Goal: Transaction & Acquisition: Purchase product/service

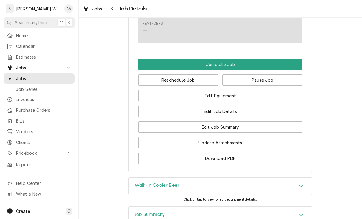
scroll to position [447, 0]
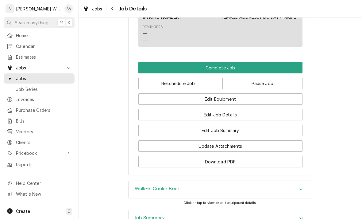
click at [289, 66] on button "Complete Job" at bounding box center [220, 67] width 164 height 11
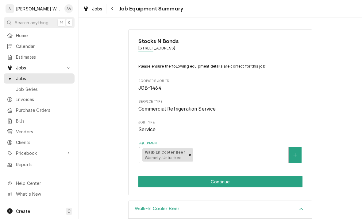
click at [272, 177] on button "Continue" at bounding box center [220, 181] width 164 height 11
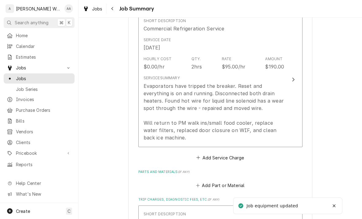
click at [159, 133] on div "Evaporators have tripped the breaker. Reset and everything is on and running. D…" at bounding box center [214, 111] width 141 height 59
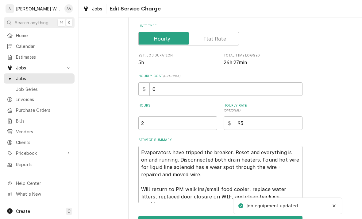
type textarea "x"
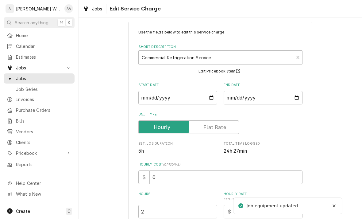
scroll to position [5, 0]
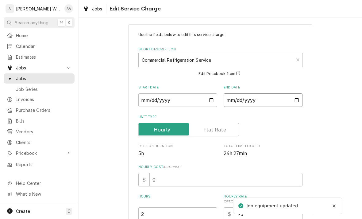
click at [278, 100] on input "[DATE]" at bounding box center [263, 100] width 79 height 14
type input "[DATE]"
type textarea "x"
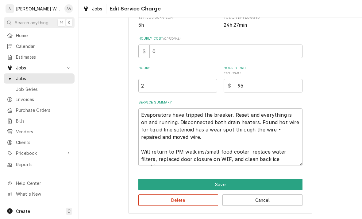
scroll to position [133, 0]
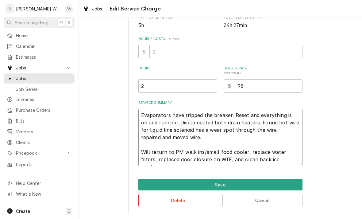
click at [289, 160] on textarea "Evaporators have tripped the breaker. Reset and everything is on and running. D…" at bounding box center [220, 137] width 164 height 57
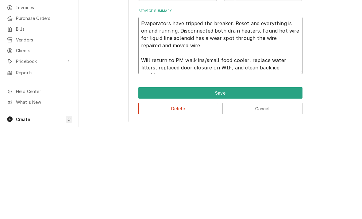
type textarea "Evaporators have tripped the breaker. Reset and everything is on and running. D…"
type textarea "x"
type textarea "Evaporators have tripped the breaker. Reset and everything is on and running. D…"
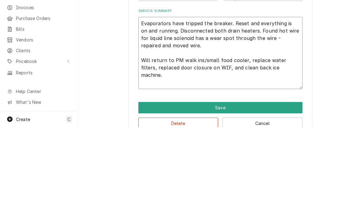
type textarea "x"
type textarea "Evaporators have tripped the breaker. Reset and everything is on and running. D…"
type textarea "x"
type textarea "Evaporators have tripped the breaker. Reset and everything is on and running. D…"
type textarea "x"
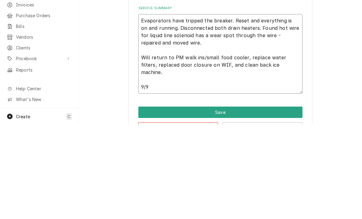
type textarea "Evaporators have tripped the breaker. Reset and everything is on and running. D…"
type textarea "x"
type textarea "Evaporators have tripped the breaker. Reset and everything is on and running. D…"
type textarea "x"
type textarea "Evaporators have tripped the breaker. Reset and everything is on and running. D…"
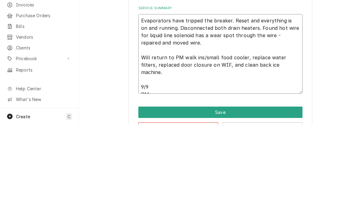
type textarea "x"
type textarea "Evaporators have tripped the breaker. Reset and everything is on and running. D…"
type textarea "x"
type textarea "Evaporators have tripped the breaker. Reset and everything is on and running. D…"
type textarea "x"
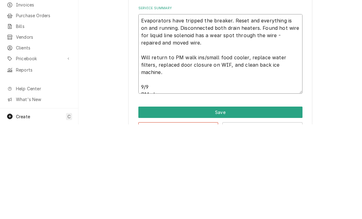
type textarea "Evaporators have tripped the breaker. Reset and everything is on and running. D…"
type textarea "x"
type textarea "Evaporators have tripped the breaker. Reset and everything is on and running. D…"
type textarea "x"
type textarea "Evaporators have tripped the breaker. Reset and everything is on and running. D…"
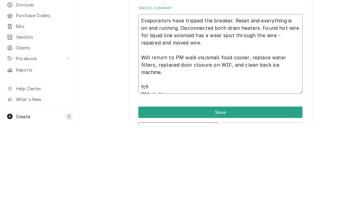
type textarea "x"
type textarea "Evaporators have tripped the breaker. Reset and everything is on and running. D…"
type textarea "x"
type textarea "Evaporators have tripped the breaker. Reset and everything is on and running. D…"
type textarea "x"
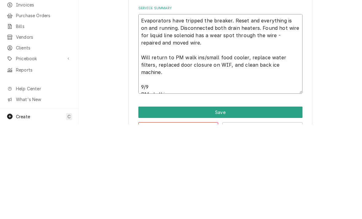
type textarea "Evaporators have tripped the breaker. Reset and everything is on and running. D…"
type textarea "x"
type textarea "Evaporators have tripped the breaker. Reset and everything is on and running. D…"
type textarea "x"
type textarea "Evaporators have tripped the breaker. Reset and everything is on and running. D…"
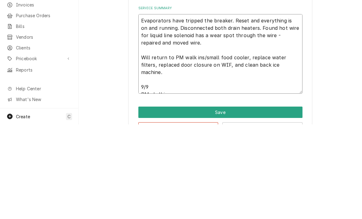
type textarea "x"
type textarea "Evaporators have tripped the breaker. Reset and everything is on and running. D…"
type textarea "x"
type textarea "Evaporators have tripped the breaker. Reset and everything is on and running. D…"
type textarea "x"
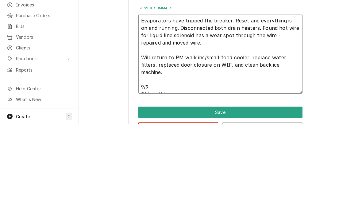
type textarea "Evaporators have tripped the breaker. Reset and everything is on and running. D…"
type textarea "x"
type textarea "Evaporators have tripped the breaker. Reset and everything is on and running. D…"
type textarea "x"
type textarea "Evaporators have tripped the breaker. Reset and everything is on and running. D…"
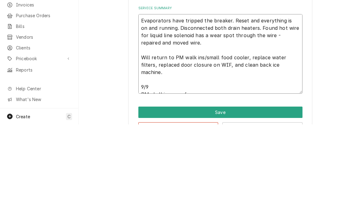
type textarea "x"
type textarea "Evaporators have tripped the breaker. Reset and everything is on and running. D…"
type textarea "x"
type textarea "Evaporators have tripped the breaker. Reset and everything is on and running. D…"
type textarea "x"
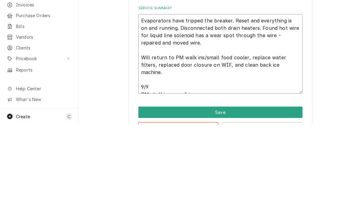
type textarea "Evaporators have tripped the breaker. Reset and everything is on and running. D…"
type textarea "x"
type textarea "Evaporators have tripped the breaker. Reset and everything is on and running. D…"
type textarea "x"
type textarea "Evaporators have tripped the breaker. Reset and everything is on and running. D…"
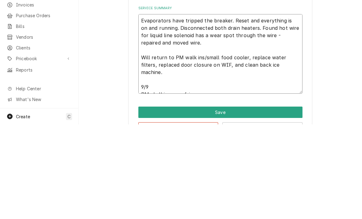
type textarea "x"
type textarea "Evaporators have tripped the breaker. Reset and everything is on and running. D…"
type textarea "x"
type textarea "Evaporators have tripped the breaker. Reset and everything is on and running. D…"
type textarea "x"
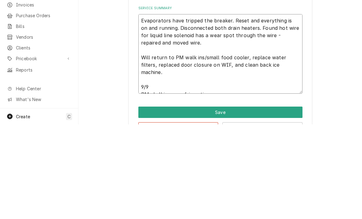
type textarea "Evaporators have tripped the breaker. Reset and everything is on and running. D…"
type textarea "x"
type textarea "Evaporators have tripped the breaker. Reset and everything is on and running. D…"
type textarea "x"
type textarea "Evaporators have tripped the breaker. Reset and everything is on and running. D…"
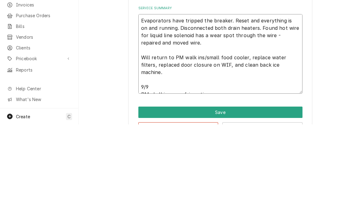
type textarea "x"
type textarea "Evaporators have tripped the breaker. Reset and everything is on and running. D…"
type textarea "x"
type textarea "Evaporators have tripped the breaker. Reset and everything is on and running. D…"
type textarea "x"
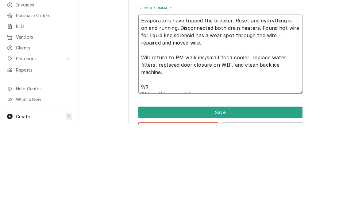
type textarea "Evaporators have tripped the breaker. Reset and everything is on and running. D…"
type textarea "x"
type textarea "Evaporators have tripped the breaker. Reset and everything is on and running. D…"
type textarea "x"
type textarea "Evaporators have tripped the breaker. Reset and everything is on and running. D…"
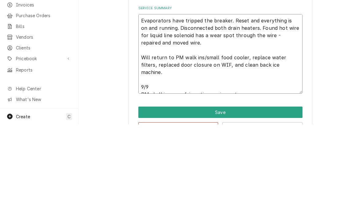
type textarea "x"
type textarea "Evaporators have tripped the breaker. Reset and everything is on and running. D…"
type textarea "x"
type textarea "Evaporators have tripped the breaker. Reset and everything is on and running. D…"
type textarea "x"
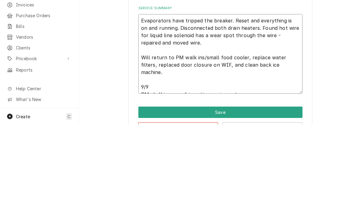
type textarea "Evaporators have tripped the breaker. Reset and everything is on and running. D…"
type textarea "x"
type textarea "Evaporators have tripped the breaker. Reset and everything is on and running. D…"
type textarea "x"
type textarea "Evaporators have tripped the breaker. Reset and everything is on and running. D…"
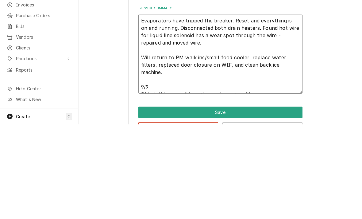
type textarea "x"
type textarea "Evaporators have tripped the breaker. Reset and everything is on and running. D…"
type textarea "x"
type textarea "Evaporators have tripped the breaker. Reset and everything is on and running. D…"
type textarea "x"
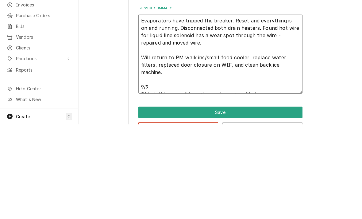
type textarea "Evaporators have tripped the breaker. Reset and everything is on and running. D…"
type textarea "x"
type textarea "Evaporators have tripped the breaker. Reset and everything is on and running. D…"
type textarea "x"
type textarea "Evaporators have tripped the breaker. Reset and everything is on and running. D…"
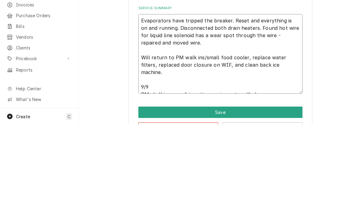
type textarea "x"
type textarea "Evaporators have tripped the breaker. Reset and everything is on and running. D…"
type textarea "x"
type textarea "Evaporators have tripped the breaker. Reset and everything is on and running. D…"
type textarea "x"
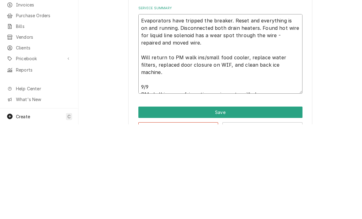
type textarea "Evaporators have tripped the breaker. Reset and everything is on and running. D…"
type textarea "x"
type textarea "Evaporators have tripped the breaker. Reset and everything is on and running. D…"
type textarea "x"
type textarea "Evaporators have tripped the breaker. Reset and everything is on and running. D…"
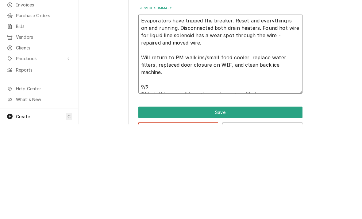
type textarea "x"
type textarea "Evaporators have tripped the breaker. Reset and everything is on and running. D…"
type textarea "x"
type textarea "Evaporators have tripped the breaker. Reset and everything is on and running. D…"
type textarea "x"
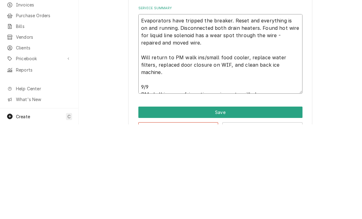
type textarea "Evaporators have tripped the breaker. Reset and everything is on and running. D…"
type textarea "x"
type textarea "Evaporators have tripped the breaker. Reset and everything is on and running. D…"
type textarea "x"
type textarea "Evaporators have tripped the breaker. Reset and everything is on and running. D…"
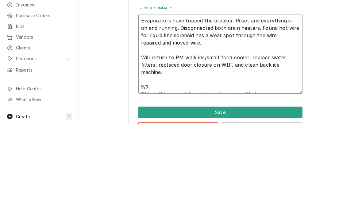
type textarea "x"
type textarea "Evaporators have tripped the breaker. Reset and everything is on and running. D…"
type textarea "x"
type textarea "Evaporators have tripped the breaker. Reset and everything is on and running. D…"
type textarea "x"
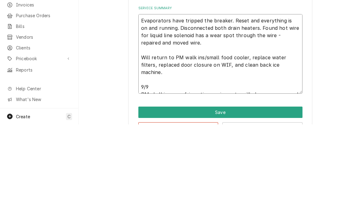
type textarea "Evaporators have tripped the breaker. Reset and everything is on and running. D…"
type textarea "x"
type textarea "Evaporators have tripped the breaker. Reset and everything is on and running. D…"
type textarea "x"
type textarea "Evaporators have tripped the breaker. Reset and everything is on and running. D…"
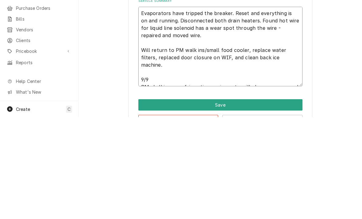
type textarea "x"
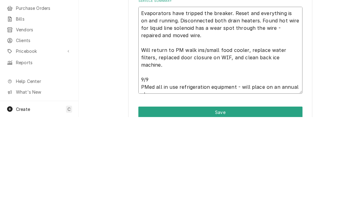
type textarea "Evaporators have tripped the breaker. Reset and everything is on and running. D…"
type textarea "x"
type textarea "Evaporators have tripped the breaker. Reset and everything is on and running. D…"
type textarea "x"
type textarea "Evaporators have tripped the breaker. Reset and everything is on and running. D…"
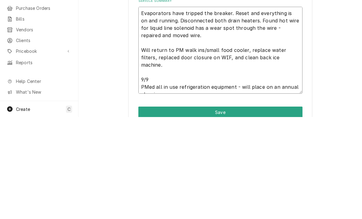
type textarea "x"
type textarea "Evaporators have tripped the breaker. Reset and everything is on and running. D…"
type textarea "x"
type textarea "Evaporators have tripped the breaker. Reset and everything is on and running. D…"
type textarea "x"
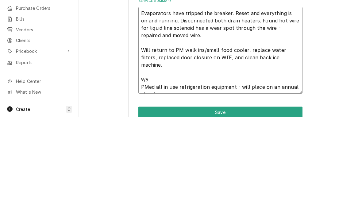
type textarea "Evaporators have tripped the breaker. Reset and everything is on and running. D…"
type textarea "x"
type textarea "Evaporators have tripped the breaker. Reset and everything is on and running. D…"
type textarea "x"
type textarea "Evaporators have tripped the breaker. Reset and everything is on and running. D…"
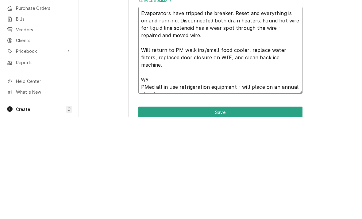
type textarea "x"
type textarea "Evaporators have tripped the breaker. Reset and everything is on and running. D…"
type textarea "x"
type textarea "Evaporators have tripped the breaker. Reset and everything is on and running. D…"
type textarea "x"
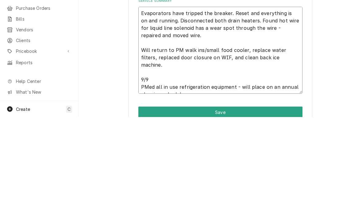
type textarea "Evaporators have tripped the breaker. Reset and everything is on and running. D…"
type textarea "x"
type textarea "Evaporators have tripped the breaker. Reset and everything is on and running. D…"
type textarea "x"
type textarea "Evaporators have tripped the breaker. Reset and everything is on and running. D…"
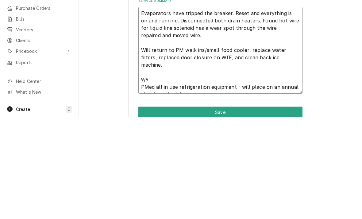
type textarea "x"
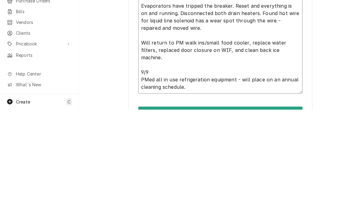
type textarea "Evaporators have tripped the breaker. Reset and everything is on and running. D…"
type textarea "x"
type textarea "Evaporators have tripped the breaker. Reset and everything is on and running. D…"
type textarea "x"
type textarea "Evaporators have tripped the breaker. Reset and everything is on and running. D…"
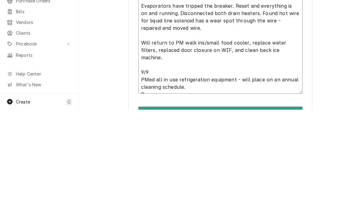
type textarea "x"
type textarea "Evaporators have tripped the breaker. Reset and everything is on and running. D…"
type textarea "x"
type textarea "Evaporators have tripped the breaker. Reset and everything is on and running. D…"
type textarea "x"
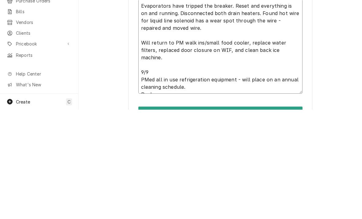
type textarea "Evaporators have tripped the breaker. Reset and everything is on and running. D…"
type textarea "x"
type textarea "Evaporators have tripped the breaker. Reset and everything is on and running. D…"
type textarea "x"
type textarea "Evaporators have tripped the breaker. Reset and everything is on and running. D…"
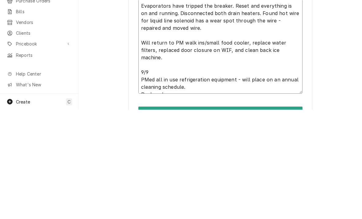
type textarea "x"
type textarea "Evaporators have tripped the breaker. Reset and everything is on and running. D…"
type textarea "x"
type textarea "Evaporators have tripped the breaker. Reset and everything is on and running. D…"
type textarea "x"
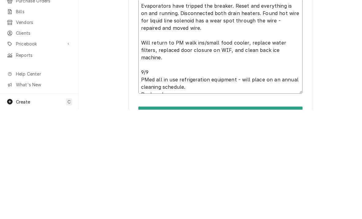
type textarea "Evaporators have tripped the breaker. Reset and everything is on and running. D…"
type textarea "x"
type textarea "Evaporators have tripped the breaker. Reset and everything is on and running. D…"
type textarea "x"
type textarea "Evaporators have tripped the breaker. Reset and everything is on and running. D…"
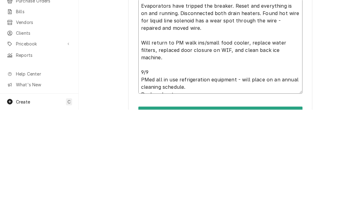
type textarea "x"
type textarea "Evaporators have tripped the breaker. Reset and everything is on and running. D…"
type textarea "x"
type textarea "Evaporators have tripped the breaker. Reset and everything is on and running. D…"
type textarea "x"
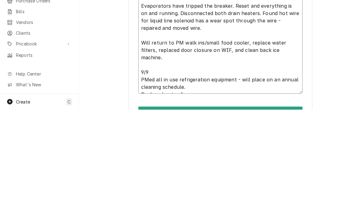
type textarea "Evaporators have tripped the breaker. Reset and everything is on and running. D…"
type textarea "x"
type textarea "Evaporators have tripped the breaker. Reset and everything is on and running. D…"
type textarea "x"
type textarea "Evaporators have tripped the breaker. Reset and everything is on and running. D…"
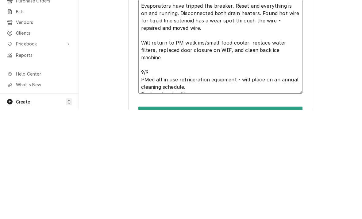
type textarea "x"
type textarea "Evaporators have tripped the breaker. Reset and everything is on and running. D…"
type textarea "x"
type textarea "Evaporators have tripped the breaker. Reset and everything is on and running. D…"
type textarea "x"
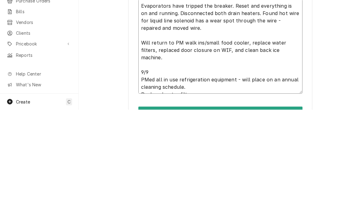
type textarea "Evaporators have tripped the breaker. Reset and everything is on and running. D…"
type textarea "x"
type textarea "Evaporators have tripped the breaker. Reset and everything is on and running. D…"
type textarea "x"
type textarea "Evaporators have tripped the breaker. Reset and everything is on and running. D…"
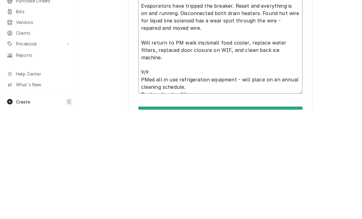
type textarea "x"
type textarea "Evaporators have tripped the breaker. Reset and everything is on and running. D…"
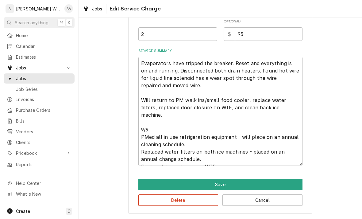
click at [150, 185] on button "Save" at bounding box center [220, 184] width 164 height 11
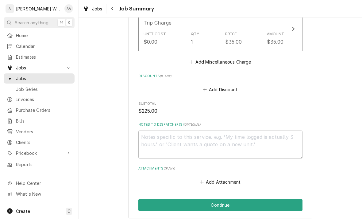
scroll to position [415, 0]
click at [156, 139] on textarea "Notes to Dispatcher(s) ( optional )" at bounding box center [220, 144] width 164 height 28
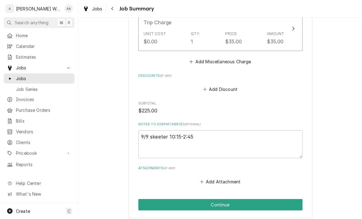
click at [148, 201] on button "Continue" at bounding box center [220, 204] width 164 height 11
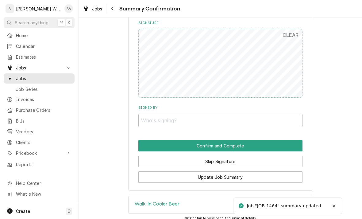
scroll to position [431, 0]
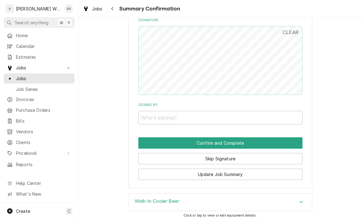
click at [151, 153] on button "Skip Signature" at bounding box center [220, 158] width 164 height 11
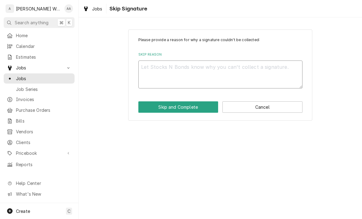
click at [142, 74] on textarea "Skip Reason" at bounding box center [220, 74] width 164 height 28
type textarea "x"
type textarea "No"
type textarea "x"
type textarea "No l"
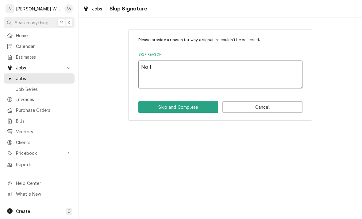
type textarea "x"
type textarea "No lo"
type textarea "x"
type textarea "No long"
type textarea "x"
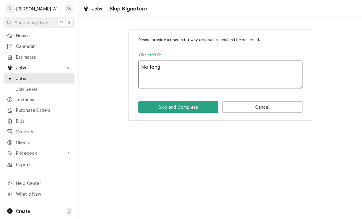
type textarea "No longe"
type textarea "x"
type textarea "No longer"
type textarea "x"
type textarea "No longer o"
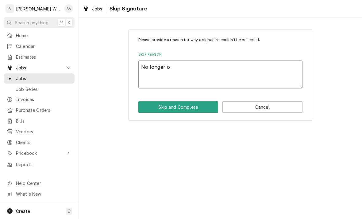
type textarea "x"
type textarea "No longer on"
type textarea "x"
type textarea "No longer on"
type textarea "x"
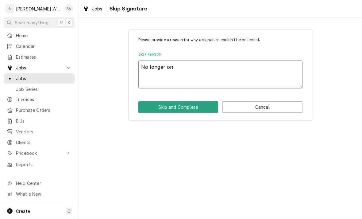
type textarea "No longer on s"
type textarea "x"
type textarea "No longer on si"
type textarea "x"
type textarea "No longer on sit"
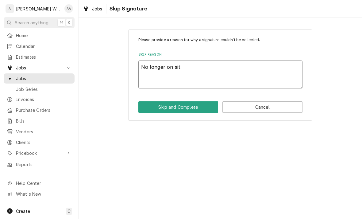
type textarea "x"
type textarea "No longer on site"
type textarea "x"
type textarea "No longer on site"
click at [152, 108] on button "Skip and Complete" at bounding box center [178, 106] width 80 height 11
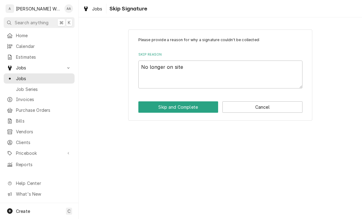
type textarea "x"
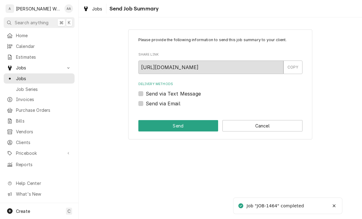
click at [289, 116] on div "Please provide the following information to send this job summary to your clien…" at bounding box center [220, 84] width 184 height 110
click at [290, 120] on button "Cancel" at bounding box center [263, 125] width 80 height 11
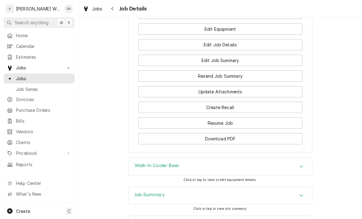
scroll to position [423, 0]
click at [155, 64] on button "Edit Job Summary" at bounding box center [220, 60] width 164 height 11
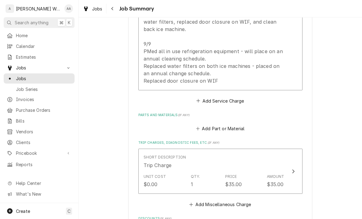
scroll to position [288, 0]
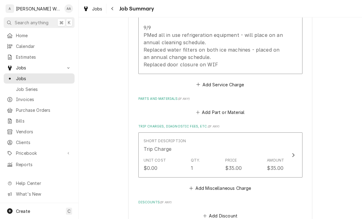
click at [204, 108] on button "Add Part or Material" at bounding box center [220, 112] width 51 height 9
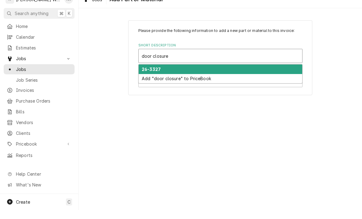
click at [145, 76] on strong "26-3327" at bounding box center [151, 78] width 19 height 5
type input "door closure"
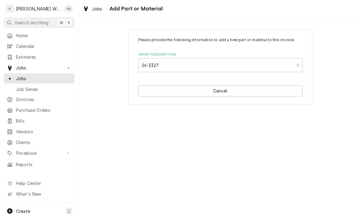
type textarea "x"
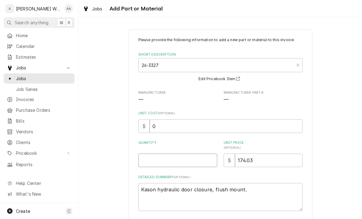
click at [152, 160] on input "Quantity" at bounding box center [177, 161] width 79 height 14
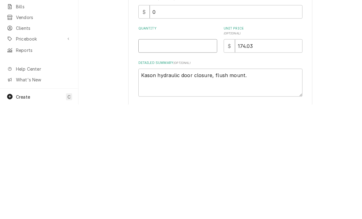
type input "1"
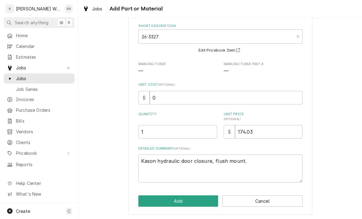
scroll to position [28, 0]
click at [148, 201] on button "Add" at bounding box center [178, 201] width 80 height 11
type textarea "x"
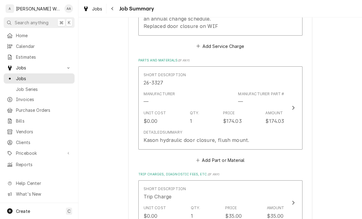
scroll to position [327, 0]
click at [213, 155] on button "Add Part or Material" at bounding box center [220, 159] width 51 height 9
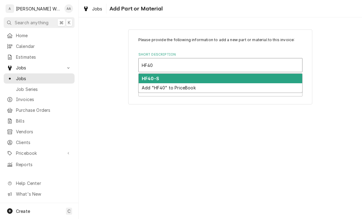
click at [151, 77] on strong "HF40-S" at bounding box center [151, 78] width 18 height 5
type input "HF40"
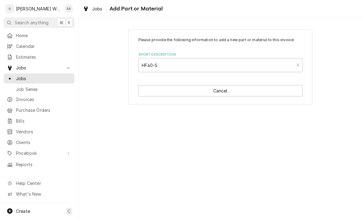
type textarea "x"
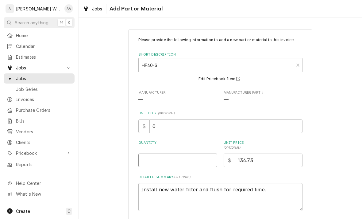
click at [146, 159] on input "Quantity" at bounding box center [177, 161] width 79 height 14
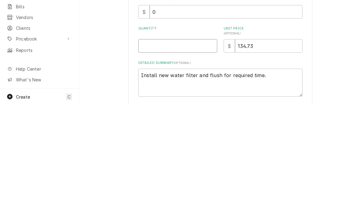
type input "1"
type textarea "x"
type input "2"
type textarea "x"
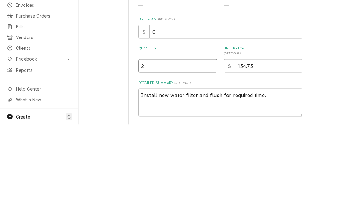
type input "2"
click at [165, 119] on input "0" at bounding box center [226, 126] width 153 height 14
type textarea "x"
type input "1"
type textarea "x"
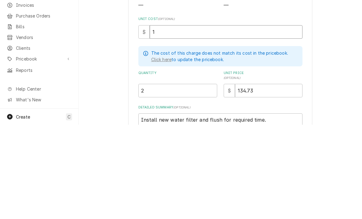
type input "14"
type textarea "x"
type input "146"
type textarea "x"
type input "146.7"
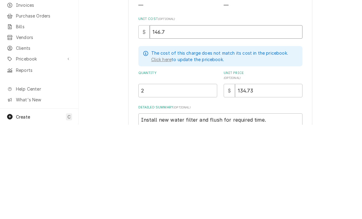
type textarea "x"
type input "146.71"
type textarea "x"
type input "146.71"
click at [271, 178] on input "134.73" at bounding box center [269, 185] width 68 height 14
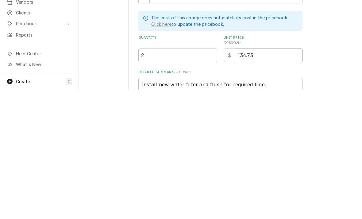
type input "134.7"
type textarea "x"
type input "134"
type textarea "x"
type input "13"
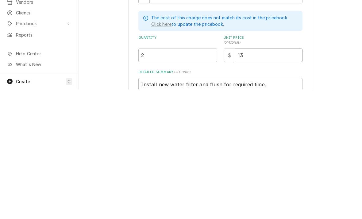
type textarea "x"
type input "1"
type textarea "x"
type input "17"
type textarea "x"
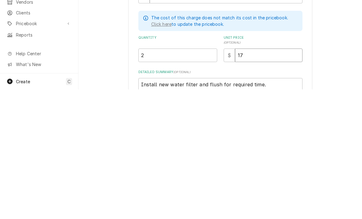
type input "176"
type textarea "x"
type input "176.0"
type textarea "x"
type input "176.05"
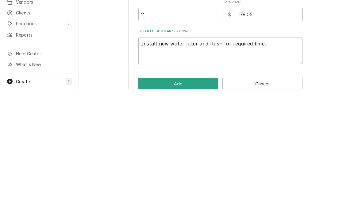
scroll to position [42, 0]
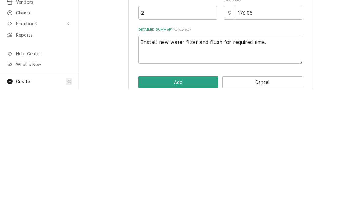
click at [145, 206] on button "Add" at bounding box center [178, 211] width 80 height 11
type textarea "x"
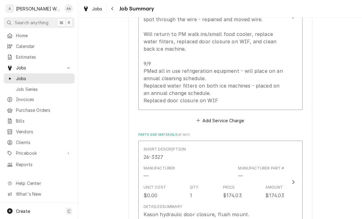
scroll to position [252, 0]
click at [238, 117] on button "Add Service Charge" at bounding box center [221, 121] width 50 height 9
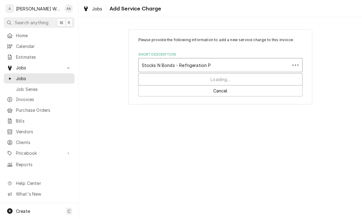
type input "Stocks N Bonds - Refrigeration PM"
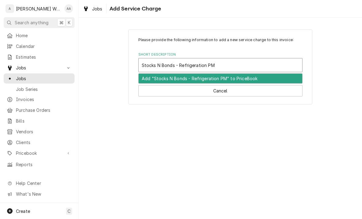
click at [150, 80] on div "Add "Stocks N Bonds - Refrigeration PM" to PriceBook" at bounding box center [221, 79] width 164 height 10
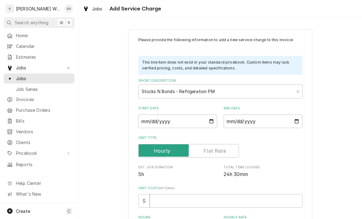
type textarea "x"
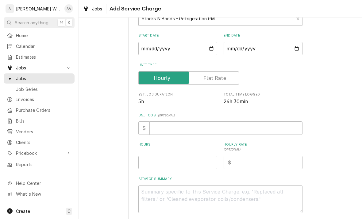
scroll to position [74, 0]
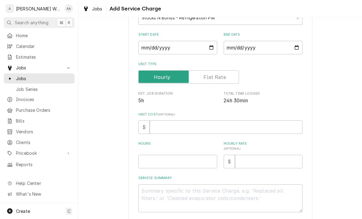
click at [205, 73] on input "Unit Type" at bounding box center [188, 77] width 95 height 14
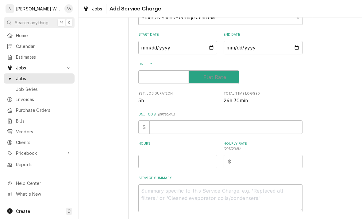
checkbox input "true"
type textarea "x"
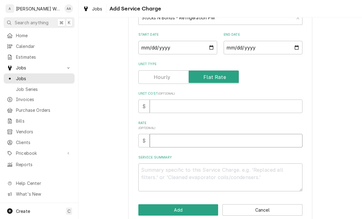
click at [162, 140] on input "Rate ( optional )" at bounding box center [226, 141] width 153 height 14
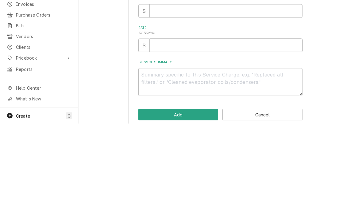
type input "2"
type textarea "x"
type input "20"
type textarea "x"
type input "200"
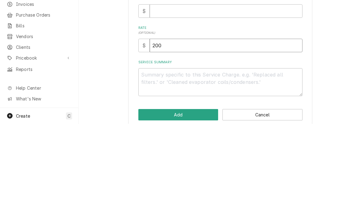
type textarea "x"
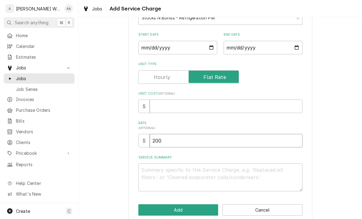
type input "200"
click at [151, 173] on textarea "Service Summary" at bounding box center [220, 177] width 164 height 28
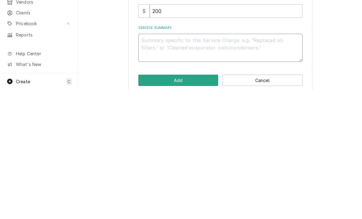
type textarea "x"
type textarea "Cl"
type textarea "x"
type textarea "Cle"
type textarea "x"
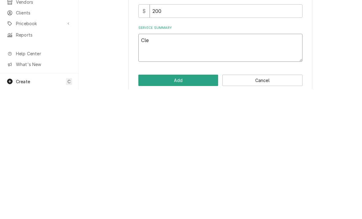
type textarea "Clea"
type textarea "x"
type textarea "Clean"
type textarea "x"
type textarea "Clean"
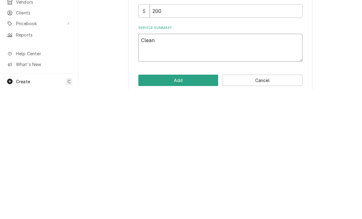
type textarea "x"
type textarea "Clean c"
type textarea "x"
type textarea "Clean co"
type textarea "x"
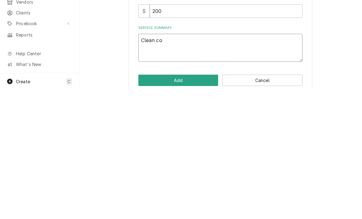
type textarea "Clean con"
type textarea "x"
type textarea "Clean cond"
type textarea "x"
type textarea "Clean conden"
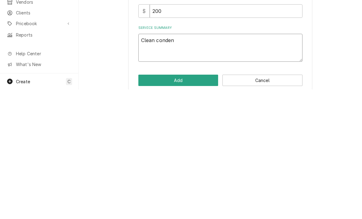
type textarea "x"
type textarea "Clean condens"
type textarea "x"
type textarea "Clean condense"
type textarea "x"
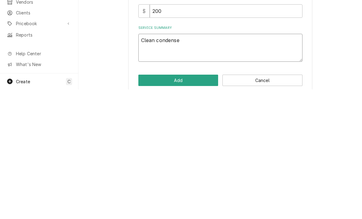
type textarea "Clean condenser"
type textarea "x"
type textarea "Clean condensers"
type textarea "x"
type textarea "Clean condensers"
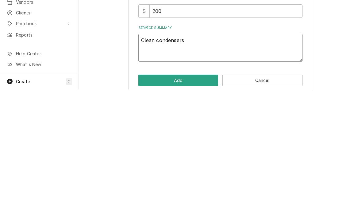
type textarea "x"
type textarea "Clean condensers"
click at [170, 134] on input "200" at bounding box center [226, 141] width 153 height 14
type input "20"
type textarea "x"
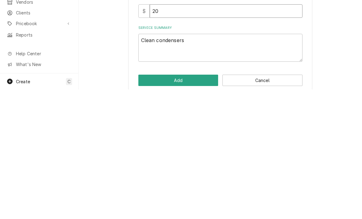
type input "2"
type textarea "x"
type input "21"
type textarea "x"
type input "215"
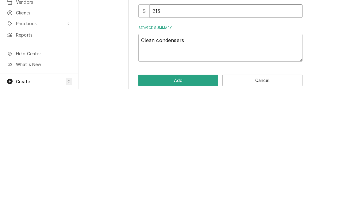
type textarea "x"
type input "215"
click at [200, 163] on textarea "Clean condensers" at bounding box center [220, 177] width 164 height 28
type textarea "Clean condensers o"
type textarea "x"
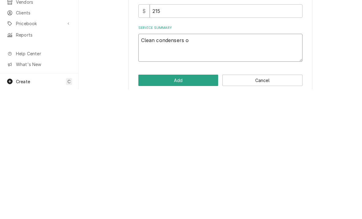
type textarea "Clean condensers on"
type textarea "x"
type textarea "Clean condensers on"
type textarea "x"
type textarea "Clean condensers on a"
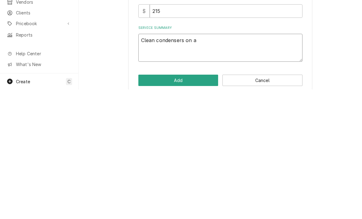
type textarea "x"
type textarea "Clean condensers on al"
type textarea "x"
type textarea "Clean condensers on all"
type textarea "x"
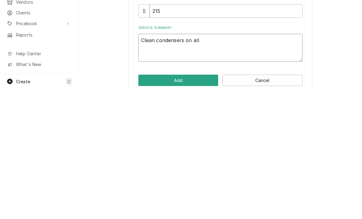
type textarea "Clean condensers on all"
type textarea "x"
type textarea "Clean condensers on all i"
type textarea "x"
type textarea "Clean condensers on all in"
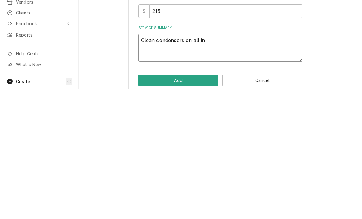
type textarea "x"
type textarea "Clean condensers on all in"
type textarea "x"
type textarea "Clean condensers on all in u"
type textarea "x"
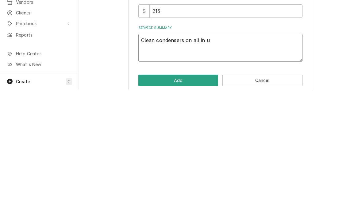
type textarea "Clean condensers on all in us"
type textarea "x"
type textarea "Clean condensers on all in use"
type textarea "x"
type textarea "Clean condensers on all in use"
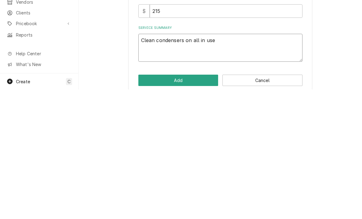
type textarea "x"
type textarea "Clean condensers on all in use r"
type textarea "x"
type textarea "Clean condensers on all in use re"
type textarea "x"
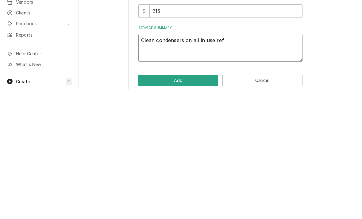
type textarea "Clean condensers on all in use refr"
type textarea "x"
type textarea "Clean condensers on all in use refri"
type textarea "x"
type textarea "Clean condensers on all in use refrig"
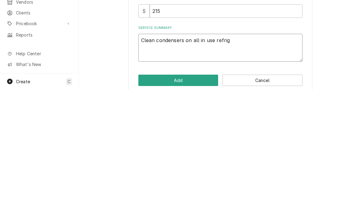
type textarea "x"
type textarea "Clean condensers on all in use refrige"
type textarea "x"
type textarea "Clean condensers on all in use refrigers"
type textarea "x"
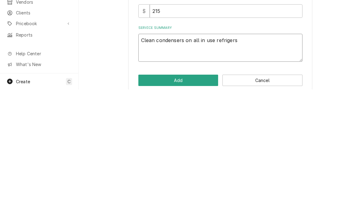
type textarea "Clean condensers on all in use refrigerst"
type textarea "x"
type textarea "Clean condensers on all in use refrigersti"
type textarea "x"
type textarea "Clean condensers on all in use refrigerstion"
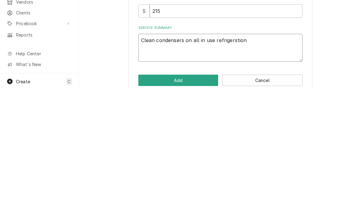
type textarea "x"
type textarea "Clean condensers on all in use refrigeration"
type textarea "x"
type textarea "Clean condensers on all in use refrigeration e"
type textarea "x"
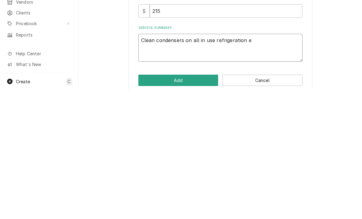
type textarea "Clean condensers on all in use refrigeration eq"
type textarea "x"
type textarea "Clean condensers on all in use refrigeration equ"
type textarea "x"
type textarea "Clean condensers on all in use refrigeration equi"
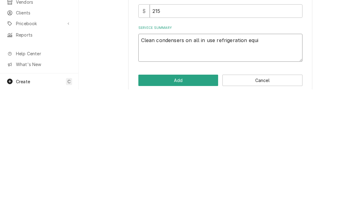
type textarea "x"
type textarea "Clean condensers on all in use refrigeration equip"
type textarea "x"
type textarea "Clean condensers on all in use refrigeration equipe"
type textarea "x"
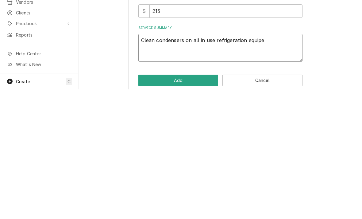
type textarea "Clean condensers on all in use refrigeration equipment"
type textarea "x"
type textarea "Clean condensers on all in use refrigeration equipment"
type textarea "x"
type textarea "Clean condensers on all in use refrigeration equipment."
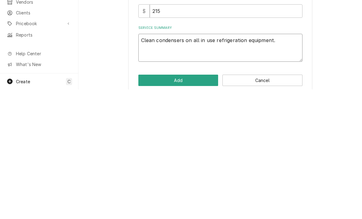
type textarea "x"
type textarea "Clean condensers on all in use refrigeration equipment."
type textarea "x"
type textarea "Clean condensers on all in use refrigeration equipment. C"
type textarea "x"
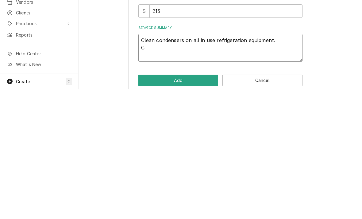
type textarea "Clean condensers on all in use refrigeration equipment. Cl"
type textarea "x"
type textarea "Clean condensers on all in use refrigeration equipment. Cle"
type textarea "x"
type textarea "Clean condensers on all in use refrigeration equipment. Clea"
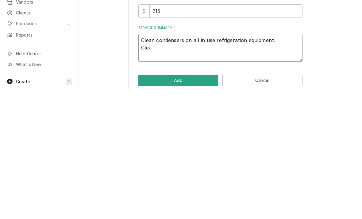
type textarea "x"
type textarea "Clean condensers on all in use refrigeration equipment. Clean"
type textarea "x"
type textarea "Clean condensers on all in use refrigeration equipment. Clean w"
type textarea "x"
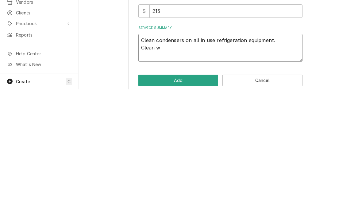
type textarea "Clean condensers on all in use refrigeration equipment. Clean wa"
type textarea "x"
type textarea "Clean condensers on all in use refrigeration equipment. Clean wal"
type textarea "x"
type textarea "Clean condensers on all in use refrigeration equipment. Clean walk"
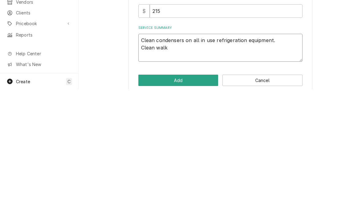
type textarea "x"
type textarea "Clean condensers on all in use refrigeration equipment. Clean walk"
type textarea "x"
type textarea "Clean condensers on all in use refrigeration equipment. Clean walk i"
type textarea "x"
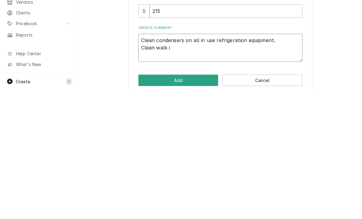
type textarea "Clean condensers on all in use refrigeration equipment. Clean walk in"
type textarea "x"
type textarea "Clean condensers on all in use refrigeration equipment. Clean walk in"
type textarea "x"
type textarea "Clean condensers on all in use refrigeration equipment. Clean walk in e"
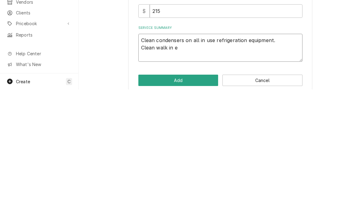
type textarea "x"
type textarea "Clean condensers on all in use refrigeration equipment. Clean walk in ev"
type textarea "x"
type textarea "Clean condensers on all in use refrigeration equipment. Clean walk in eva"
type textarea "x"
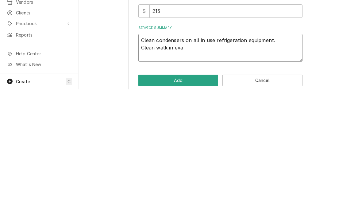
type textarea "Clean condensers on all in use refrigeration equipment. Clean walk in evap"
type textarea "x"
click at [142, 163] on textarea "Clean condensers on all in use refrigeration equipment. Clean walk in evaporato…" at bounding box center [220, 177] width 164 height 28
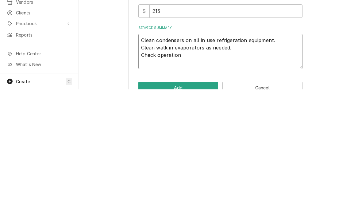
click at [140, 163] on textarea "Clean condensers on all in use refrigeration equipment. Clean walk in evaporato…" at bounding box center [220, 180] width 164 height 35
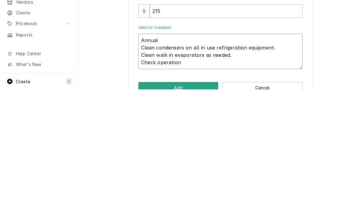
click at [187, 163] on textarea "Annual Clean condensers on all in use refrigeration equipment. Clean walk in ev…" at bounding box center [220, 180] width 164 height 35
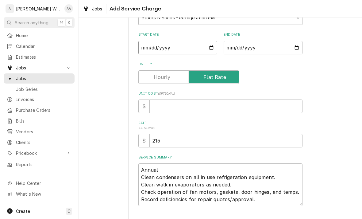
click at [148, 47] on input "Start Date" at bounding box center [177, 48] width 79 height 14
click at [257, 45] on input "End Date" at bounding box center [263, 48] width 79 height 14
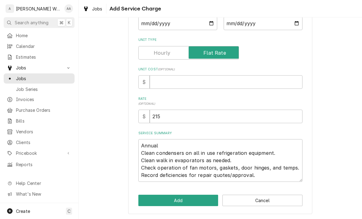
click at [149, 202] on button "Add" at bounding box center [178, 200] width 80 height 11
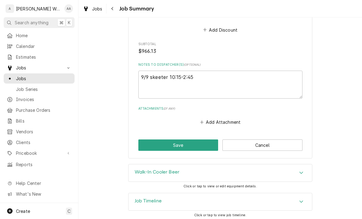
click at [138, 201] on h3 "Job Timeline" at bounding box center [148, 201] width 27 height 6
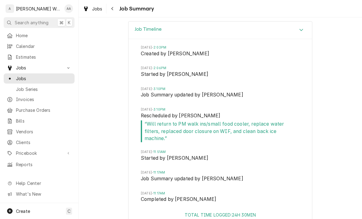
scroll to position [974, 0]
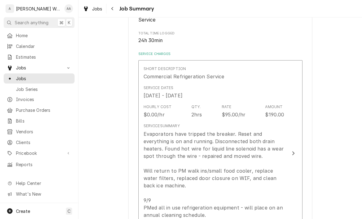
click at [153, 165] on div "Evaporators have tripped the breaker. Reset and everything is on and running. D…" at bounding box center [214, 185] width 141 height 111
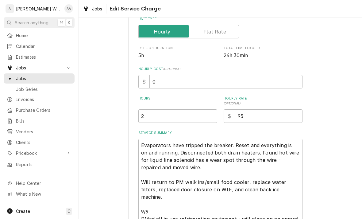
scroll to position [110, 0]
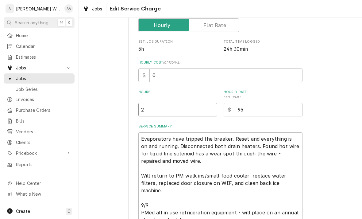
click at [150, 112] on input "2" at bounding box center [177, 110] width 79 height 14
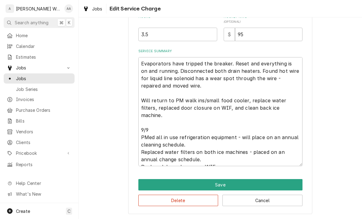
click at [140, 184] on button "Save" at bounding box center [220, 184] width 164 height 11
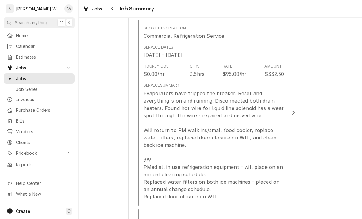
click at [154, 157] on div "Evaporators have tripped the breaker. Reset and everything is on and running. D…" at bounding box center [214, 145] width 141 height 111
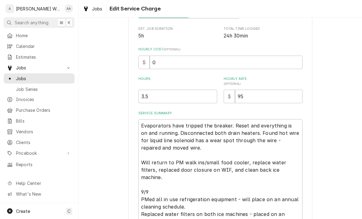
scroll to position [123, 0]
click at [157, 99] on input "3.5" at bounding box center [177, 97] width 79 height 14
click at [155, 97] on input "3" at bounding box center [177, 97] width 79 height 14
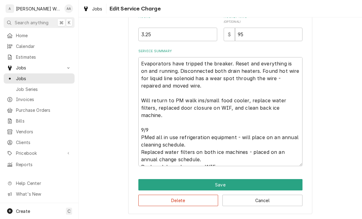
click at [145, 185] on button "Save" at bounding box center [220, 184] width 164 height 11
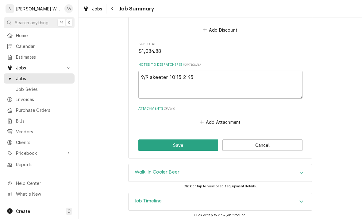
click at [136, 199] on h3 "Job Timeline" at bounding box center [148, 201] width 27 height 6
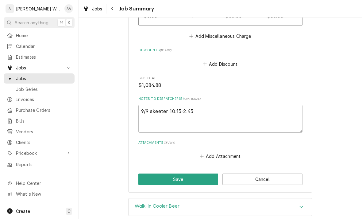
scroll to position [768, 0]
click at [143, 178] on button "Save" at bounding box center [178, 179] width 80 height 11
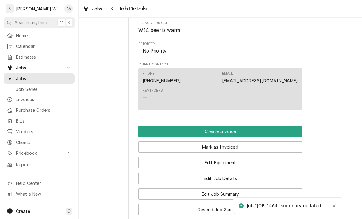
scroll to position [326, 0]
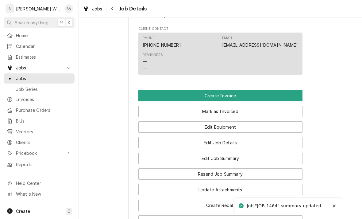
click at [156, 93] on button "Create Invoice" at bounding box center [220, 95] width 164 height 11
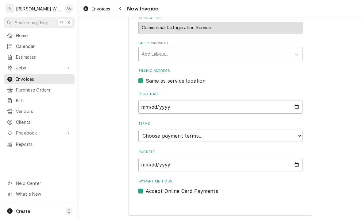
scroll to position [174, 0]
click at [148, 136] on select "Choose payment terms... Same Day Net 7 Net 14 Net 21 Net 30 Net 45 Net 60 Net 90" at bounding box center [220, 136] width 164 height 12
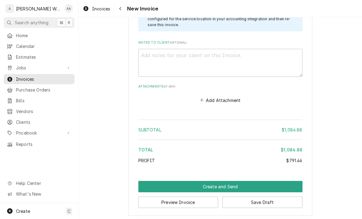
scroll to position [1091, 0]
click at [149, 183] on button "Create and Send" at bounding box center [220, 186] width 164 height 11
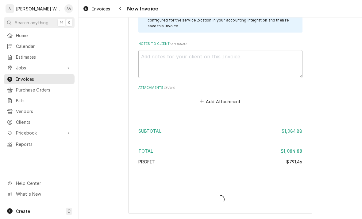
scroll to position [1087, 0]
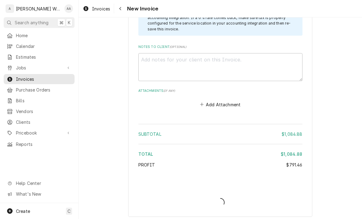
type textarea "x"
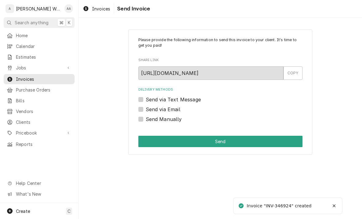
click at [146, 111] on label "Send via Email" at bounding box center [163, 109] width 35 height 7
click at [146, 111] on input "Send via Email" at bounding box center [228, 113] width 164 height 14
checkbox input "true"
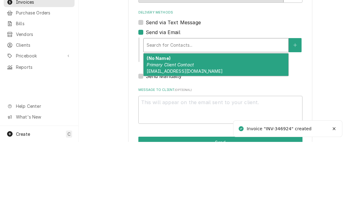
click at [158, 146] on span "searaybatran@gmail.com" at bounding box center [185, 148] width 76 height 5
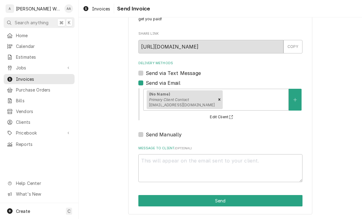
scroll to position [26, 0]
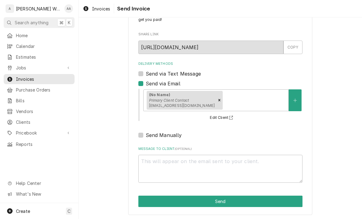
click at [287, 198] on button "Send" at bounding box center [220, 201] width 164 height 11
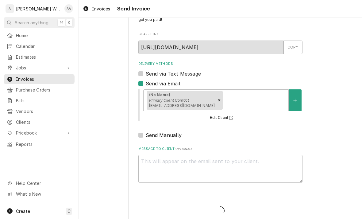
type textarea "x"
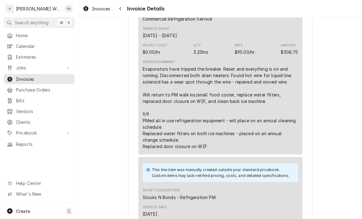
scroll to position [369, 0]
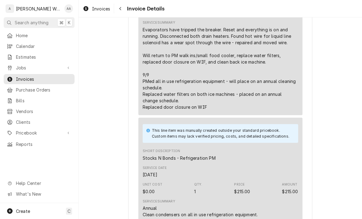
click at [26, 56] on span "Estimates" at bounding box center [44, 57] width 56 height 6
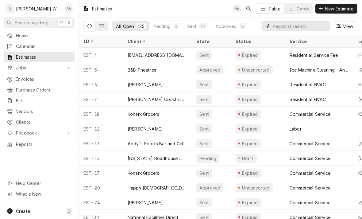
click at [281, 26] on input "Dynamic Content Wrapper" at bounding box center [300, 26] width 55 height 10
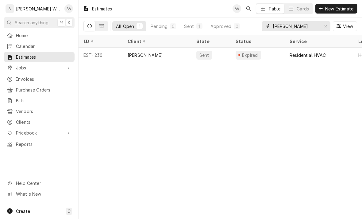
type input "[PERSON_NAME]"
click at [110, 54] on div "EST-230" at bounding box center [101, 55] width 44 height 15
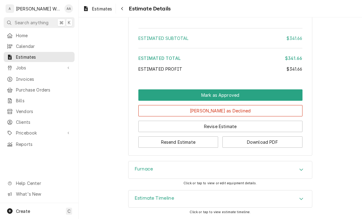
scroll to position [671, 0]
click at [148, 93] on button "Mark as Approved" at bounding box center [220, 94] width 164 height 11
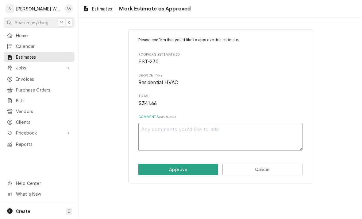
click at [139, 135] on textarea "Comments ( optional )" at bounding box center [220, 137] width 164 height 28
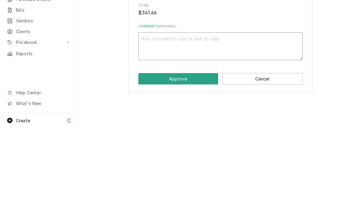
type textarea "x"
type textarea "Pa"
type textarea "x"
type textarea "Pat"
type textarea "x"
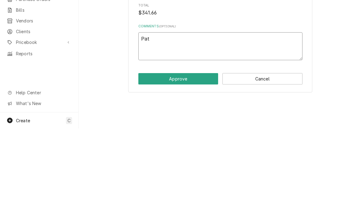
type textarea "Patt"
type textarea "x"
type textarea "[PERSON_NAME]"
type textarea "x"
type textarea "[PERSON_NAME]"
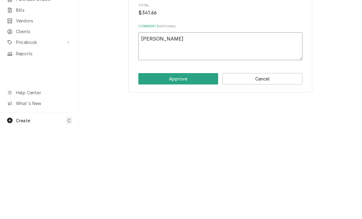
type textarea "x"
type textarea "[PERSON_NAME]"
type textarea "x"
type textarea "[PERSON_NAME] ve"
type textarea "x"
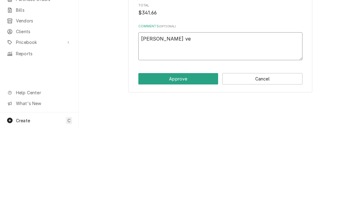
type textarea "[PERSON_NAME]"
type textarea "x"
type textarea "[PERSON_NAME]"
type textarea "x"
type textarea "[PERSON_NAME]"
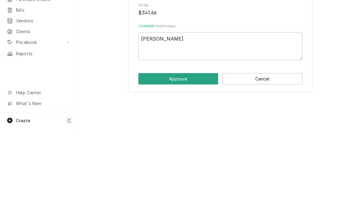
click at [154, 164] on button "Approve" at bounding box center [178, 169] width 80 height 11
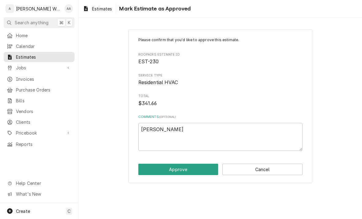
type textarea "x"
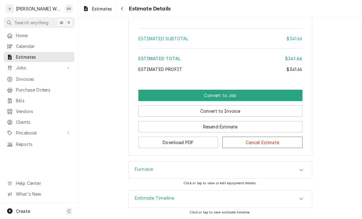
scroll to position [683, 0]
click at [154, 117] on button "Convert to Invoice" at bounding box center [220, 110] width 164 height 11
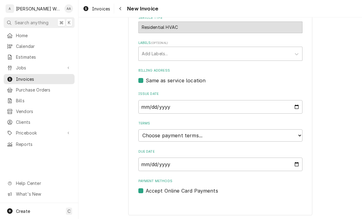
scroll to position [153, 0]
click at [145, 138] on select "Choose payment terms... Same Day Net 7 Net 14 Net 21 Net 30 Net 45 Net 60 Net 90" at bounding box center [220, 136] width 164 height 12
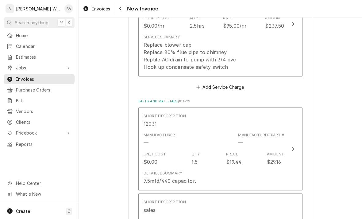
scroll to position [411, 0]
click at [150, 67] on div "Replace blower cap Replace 80% flue pipe to chimney Reptile AC drain to pump wi…" at bounding box center [190, 56] width 93 height 29
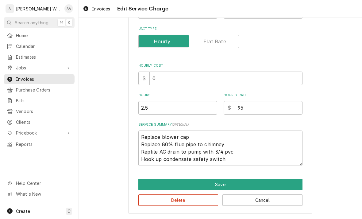
scroll to position [94, 0]
click at [191, 138] on textarea "Replace blower cap Replace 80% flue pipe to chimney Reptile AC drain to pump wi…" at bounding box center [220, 148] width 164 height 35
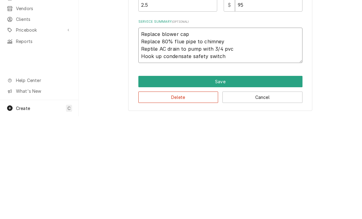
type textarea "x"
type textarea "Replace blower ca Replace 80% flue pipe to chimney Reptile AC drain to pump wit…"
type textarea "x"
type textarea "Replace blower Replace 80% flue pipe to chimney Reptile AC drain to pump with 3…"
type textarea "x"
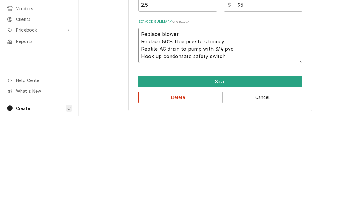
type textarea "Replace blowe Replace 80% flue pipe to chimney Reptile AC drain to pump with 3/…"
type textarea "x"
type textarea "Replace blow Replace 80% flue pipe to chimney Reptile AC drain to pump with 3/4…"
type textarea "x"
type textarea "Replace blo Replace 80% flue pipe to chimney Reptile AC drain to pump with 3/4 …"
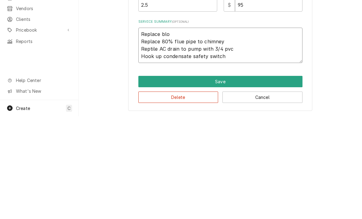
type textarea "x"
type textarea "Replace bl Replace 80% flue pipe to chimney Reptile AC drain to pump with 3/4 p…"
type textarea "x"
type textarea "Replace b Replace 80% flue pipe to chimney Reptile AC drain to pump with 3/4 pv…"
type textarea "x"
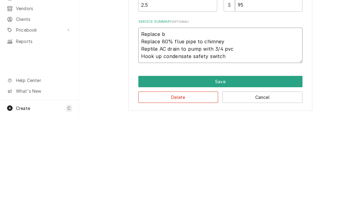
type textarea "Replace Replace 80% flue pipe to chimney Reptile AC drain to pump with 3/4 pvc …"
type textarea "x"
type textarea "Replace Replace 80% flue pipe to chimney Reptile AC drain to pump with 3/4 pvc …"
type textarea "x"
type textarea "Replac Replace 80% flue pipe to chimney Reptile AC drain to pump with 3/4 pvc H…"
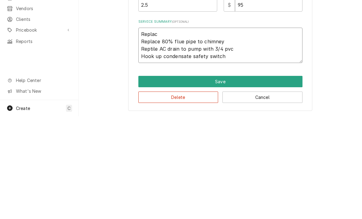
type textarea "x"
type textarea "Repla Replace 80% flue pipe to chimney Reptile AC drain to pump with 3/4 pvc Ho…"
type textarea "x"
type textarea "Repl Replace 80% flue pipe to chimney Reptile AC drain to pump with 3/4 pvc Hoo…"
type textarea "x"
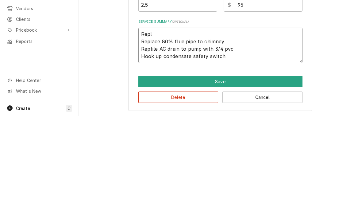
type textarea "Rep Replace 80% flue pipe to chimney Reptile AC drain to pump with 3/4 pvc Hook…"
type textarea "x"
type textarea "Re Replace 80% flue pipe to chimney Reptile AC drain to pump with 3/4 pvc Hook …"
type textarea "x"
type textarea "R Replace 80% flue pipe to chimney Reptile AC drain to pump with 3/4 pvc Hook u…"
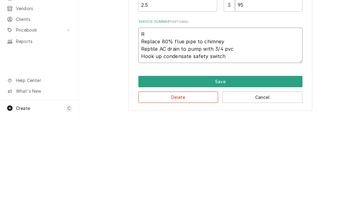
type textarea "x"
type textarea "Replace 80% flue pipe to chimney Reptile AC drain to pump with 3/4 pvc Hook up …"
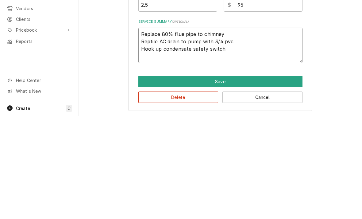
click at [141, 131] on textarea "Replace 80% flue pipe to chimney Reptile AC drain to pump with 3/4 pvc Hook up …" at bounding box center [220, 148] width 164 height 35
type textarea "x"
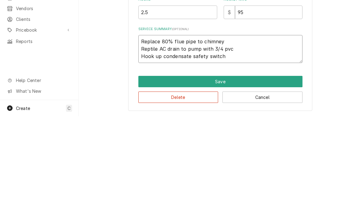
scroll to position [86, 0]
type textarea "Replace 80% flue pipe to chimney Reptile AC drain to pump with 3/4 pvc Hook up …"
click at [148, 179] on button "Save" at bounding box center [220, 184] width 164 height 11
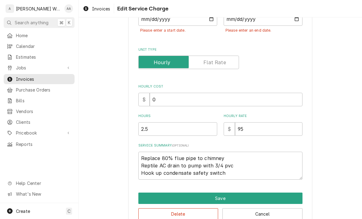
click at [148, 199] on button "Save" at bounding box center [220, 198] width 164 height 11
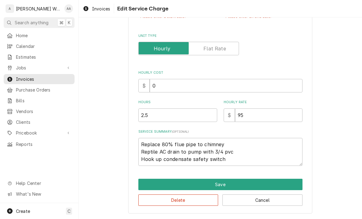
scroll to position [100, 0]
click at [149, 184] on button "Save" at bounding box center [220, 184] width 164 height 11
click at [150, 185] on button "Save" at bounding box center [220, 184] width 164 height 11
click at [209, 185] on button "Save" at bounding box center [220, 184] width 164 height 11
type textarea "x"
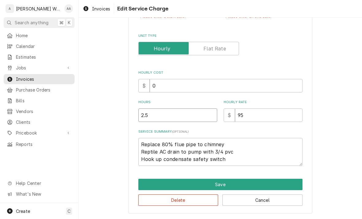
click at [161, 115] on input "2.5" at bounding box center [177, 115] width 79 height 14
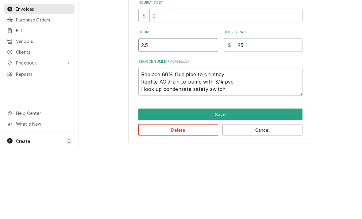
type input "2"
type textarea "x"
type input "2.5"
type textarea "x"
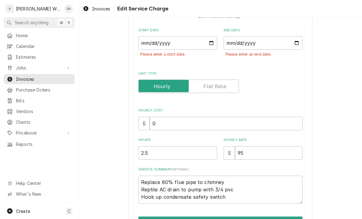
scroll to position [49, 0]
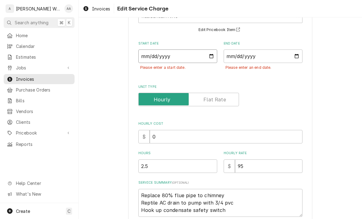
click at [148, 59] on input "Start Date" at bounding box center [177, 56] width 79 height 14
type input "2025-09-10"
type textarea "x"
click at [260, 57] on input "End Date" at bounding box center [263, 56] width 79 height 14
type input "2025-09-10"
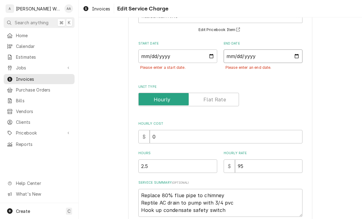
type textarea "x"
click at [205, 99] on input "Unit Type" at bounding box center [188, 100] width 95 height 14
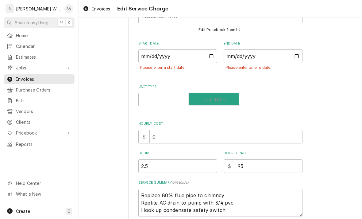
checkbox input "true"
type textarea "x"
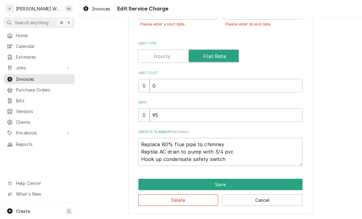
scroll to position [92, 0]
click at [162, 114] on input "95" at bounding box center [226, 115] width 153 height 14
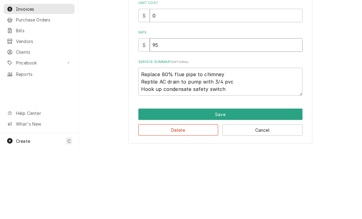
type input "9"
type textarea "x"
type input "3"
type textarea "x"
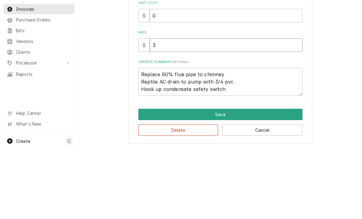
type input "34"
type textarea "x"
type input "340"
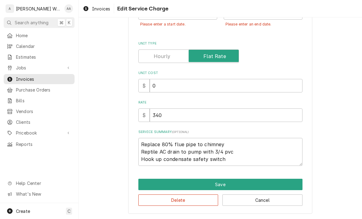
click at [143, 184] on button "Save" at bounding box center [220, 184] width 164 height 11
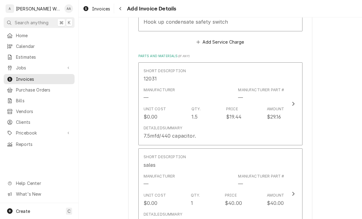
click at [152, 126] on div "Detailed Summary" at bounding box center [163, 128] width 39 height 6
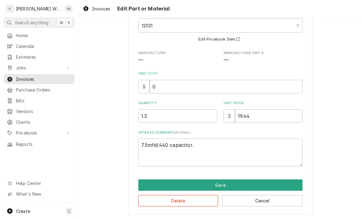
click at [146, 201] on button "Delete" at bounding box center [178, 200] width 80 height 11
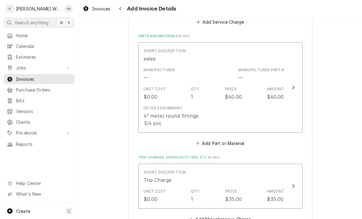
click at [150, 119] on div "4” metal round fittings 3/4 pvc" at bounding box center [171, 119] width 55 height 15
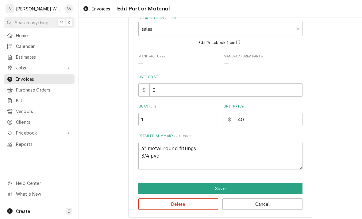
click at [147, 205] on button "Delete" at bounding box center [178, 203] width 80 height 11
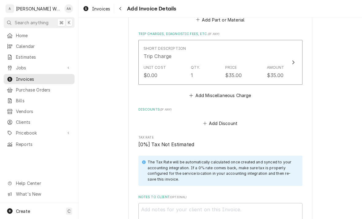
click at [153, 65] on div "Unit Cost" at bounding box center [155, 68] width 22 height 6
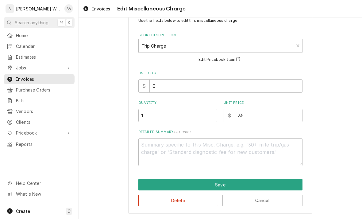
click at [148, 202] on button "Delete" at bounding box center [178, 200] width 80 height 11
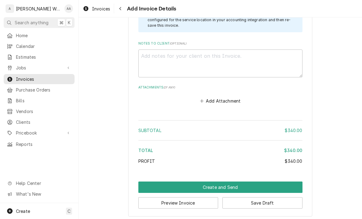
scroll to position [604, 0]
click at [243, 200] on button "Save Draft" at bounding box center [263, 202] width 80 height 11
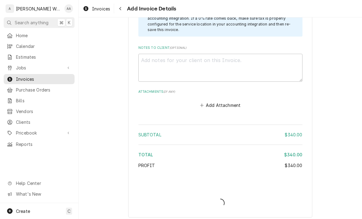
type textarea "x"
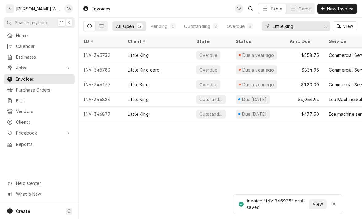
click at [21, 55] on span "Estimates" at bounding box center [44, 57] width 56 height 6
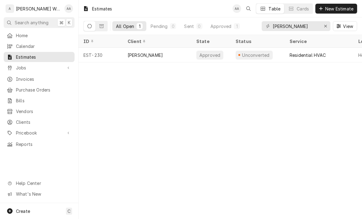
click at [106, 54] on div "EST-230" at bounding box center [101, 55] width 44 height 15
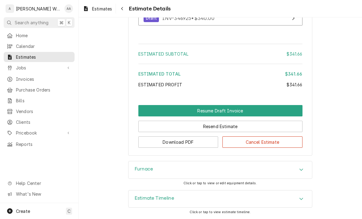
scroll to position [681, 0]
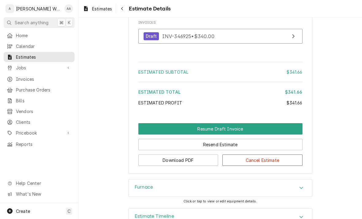
click at [147, 41] on div "Draft" at bounding box center [152, 36] width 16 height 8
click at [20, 76] on span "Invoices" at bounding box center [44, 79] width 56 height 6
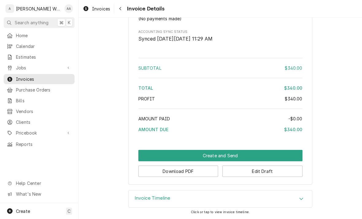
scroll to position [482, 0]
click at [143, 155] on button "Create and Send" at bounding box center [220, 155] width 164 height 11
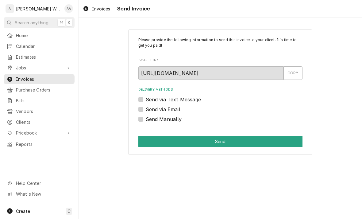
click at [146, 120] on label "Send Manually" at bounding box center [164, 118] width 36 height 7
click at [146, 120] on input "Send Manually" at bounding box center [228, 122] width 164 height 14
checkbox input "true"
click at [148, 145] on button "Send" at bounding box center [220, 141] width 164 height 11
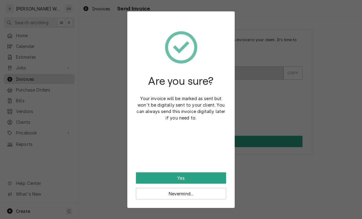
click at [142, 177] on button "Yes" at bounding box center [181, 177] width 90 height 11
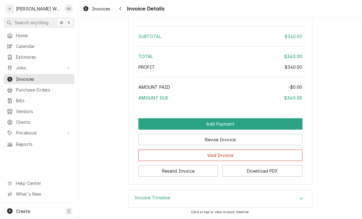
scroll to position [534, 0]
click at [237, 169] on button "Download PDF" at bounding box center [263, 170] width 80 height 11
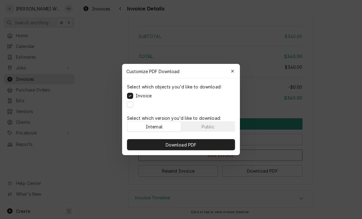
click at [199, 127] on button "Public" at bounding box center [208, 127] width 54 height 10
click at [132, 105] on button "button" at bounding box center [130, 104] width 6 height 6
click at [143, 147] on button "Download PDF" at bounding box center [181, 144] width 108 height 11
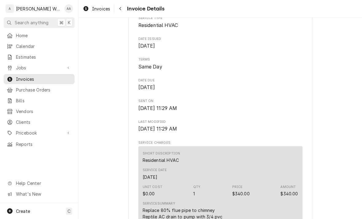
scroll to position [167, 0]
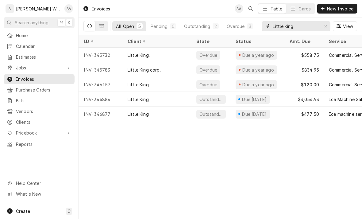
click at [326, 25] on icon "Erase input" at bounding box center [325, 26] width 3 height 4
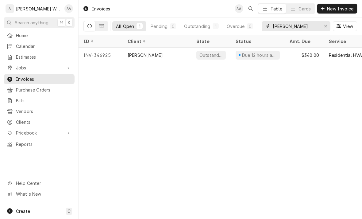
type input "[PERSON_NAME]"
click at [104, 55] on div "INV-346925" at bounding box center [101, 55] width 44 height 15
click at [105, 24] on button "Dynamic Content Wrapper" at bounding box center [102, 26] width 12 height 10
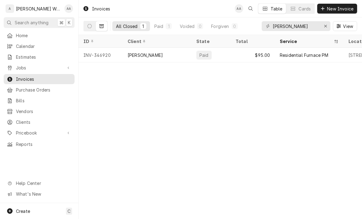
click at [118, 54] on div "INV-346920" at bounding box center [101, 55] width 44 height 15
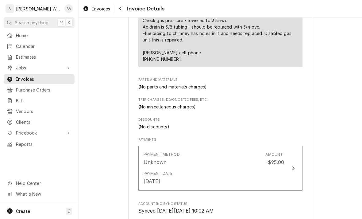
scroll to position [428, 0]
